Goal: Task Accomplishment & Management: Manage account settings

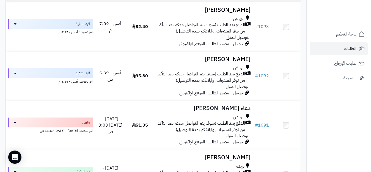
scroll to position [83, 0]
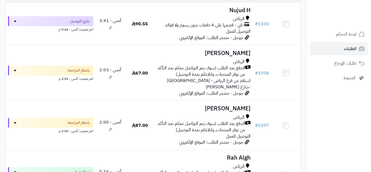
scroll to position [82, 0]
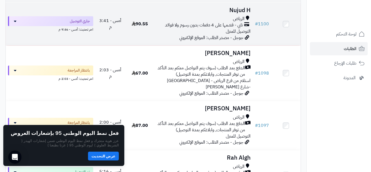
click at [160, 32] on div "الرياض تابي - قسّمها على 4 دفعات بدون رسوم ولا فوائد التوصيل للمنزل" at bounding box center [204, 25] width 94 height 19
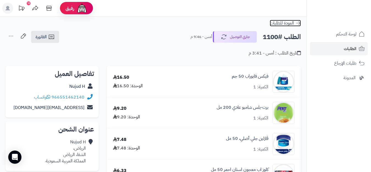
click at [297, 21] on icon at bounding box center [299, 23] width 6 height 6
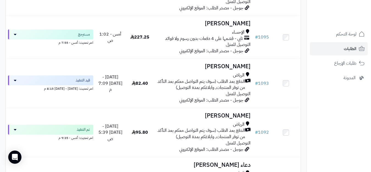
scroll to position [275, 0]
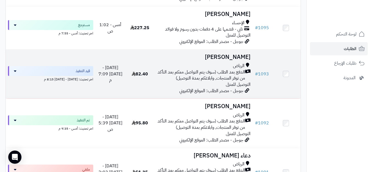
click at [181, 88] on div "الرياض الدفع بعد الطلب (سوف يتم التواصل معكم بعد التأكد من توفر المنتجات, وابلا…" at bounding box center [204, 75] width 94 height 25
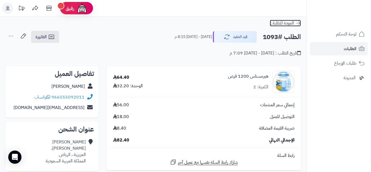
click at [300, 22] on icon at bounding box center [299, 23] width 6 height 6
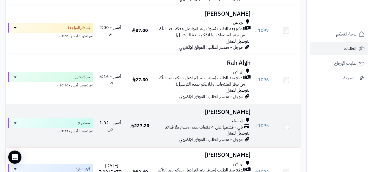
scroll to position [165, 0]
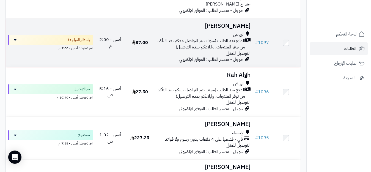
click at [207, 56] on div "الرياض الدفع بعد الطلب (سوف يتم التواصل معكم بعد التأكد من توفر المنتجات, وابلا…" at bounding box center [204, 43] width 94 height 25
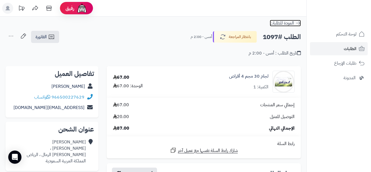
click at [298, 22] on icon at bounding box center [299, 23] width 6 height 6
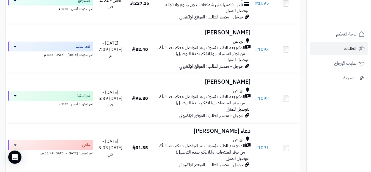
scroll to position [303, 0]
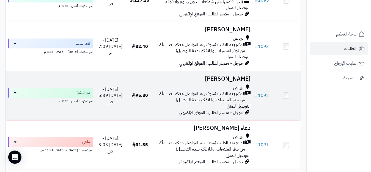
click at [196, 103] on span "الدفع بعد الطلب (سوف يتم التواصل معكم بعد التأكد من توفر المنتجات, وابلاغكم بمد…" at bounding box center [201, 97] width 88 height 13
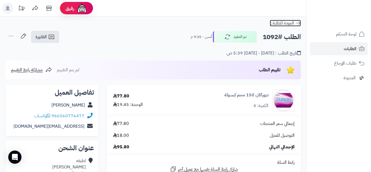
click at [299, 22] on icon at bounding box center [298, 22] width 4 height 3
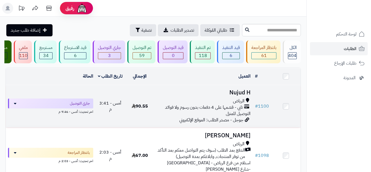
click at [196, 111] on span "تابي - قسّمها على 4 دفعات بدون رسوم ولا فوائد" at bounding box center [204, 107] width 78 height 6
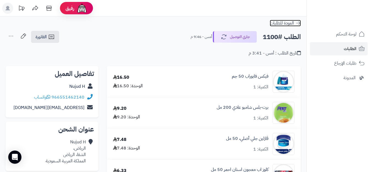
click at [299, 22] on icon at bounding box center [298, 22] width 4 height 3
